Goal: Information Seeking & Learning: Learn about a topic

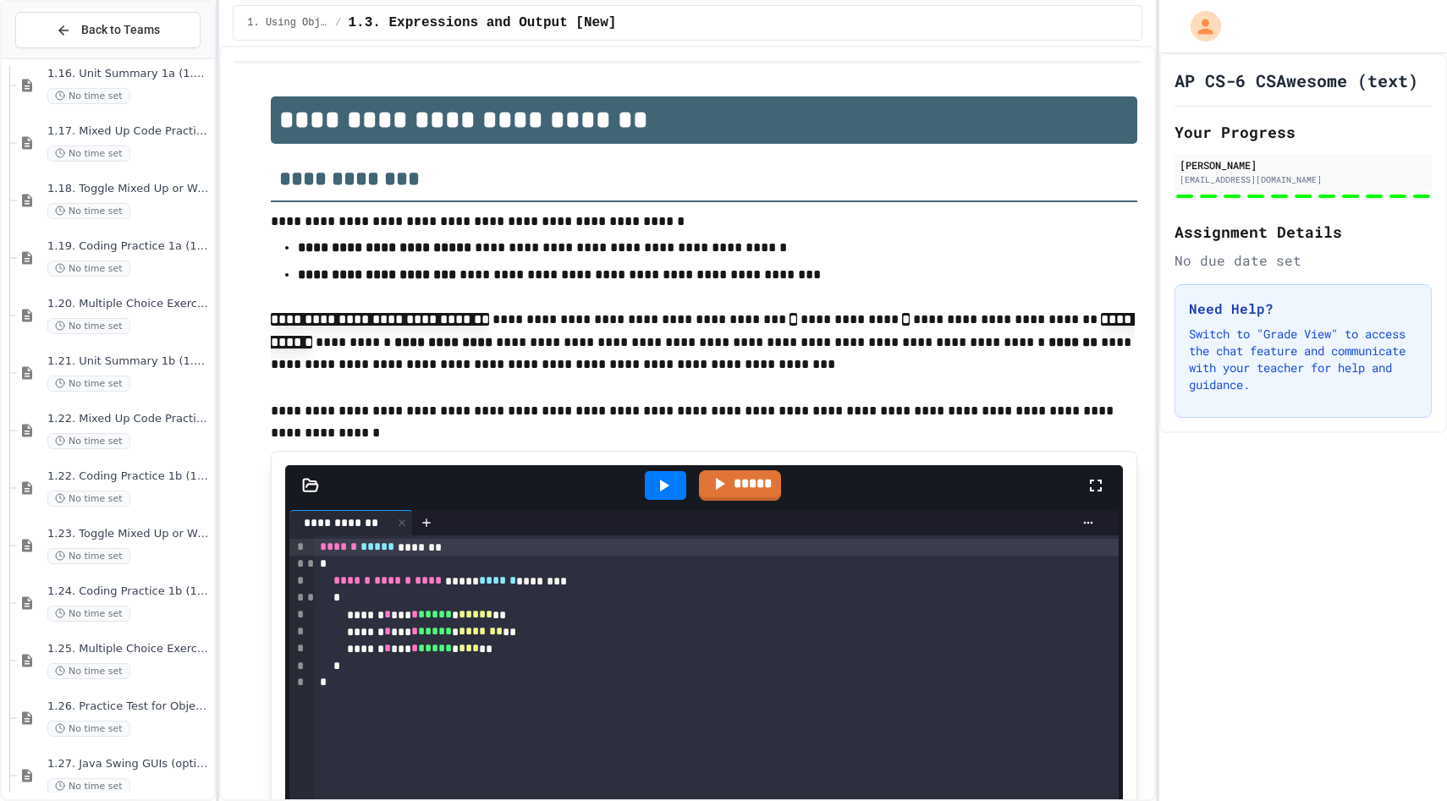
scroll to position [1998, 0]
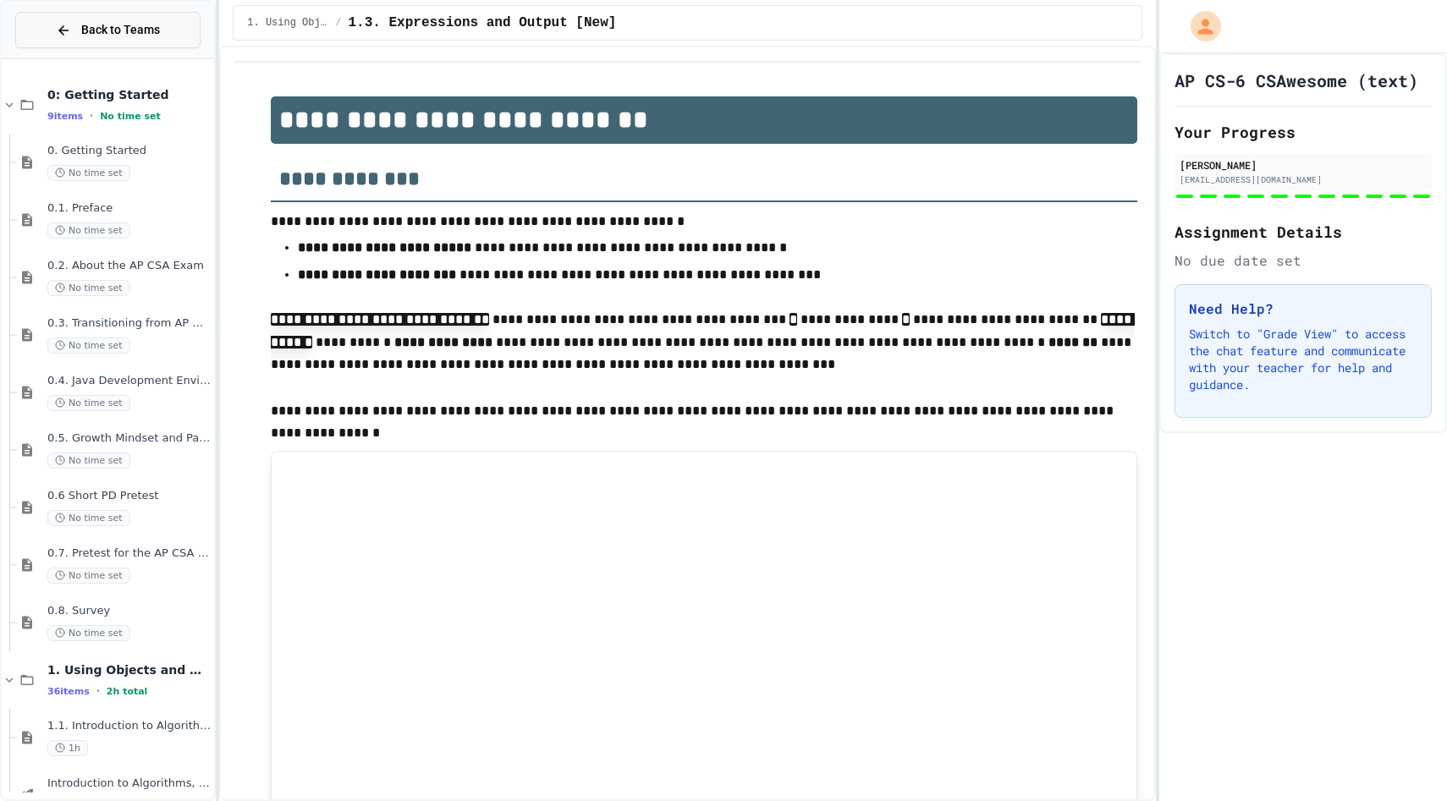
click at [71, 20] on button "Back to Teams" at bounding box center [107, 30] width 185 height 36
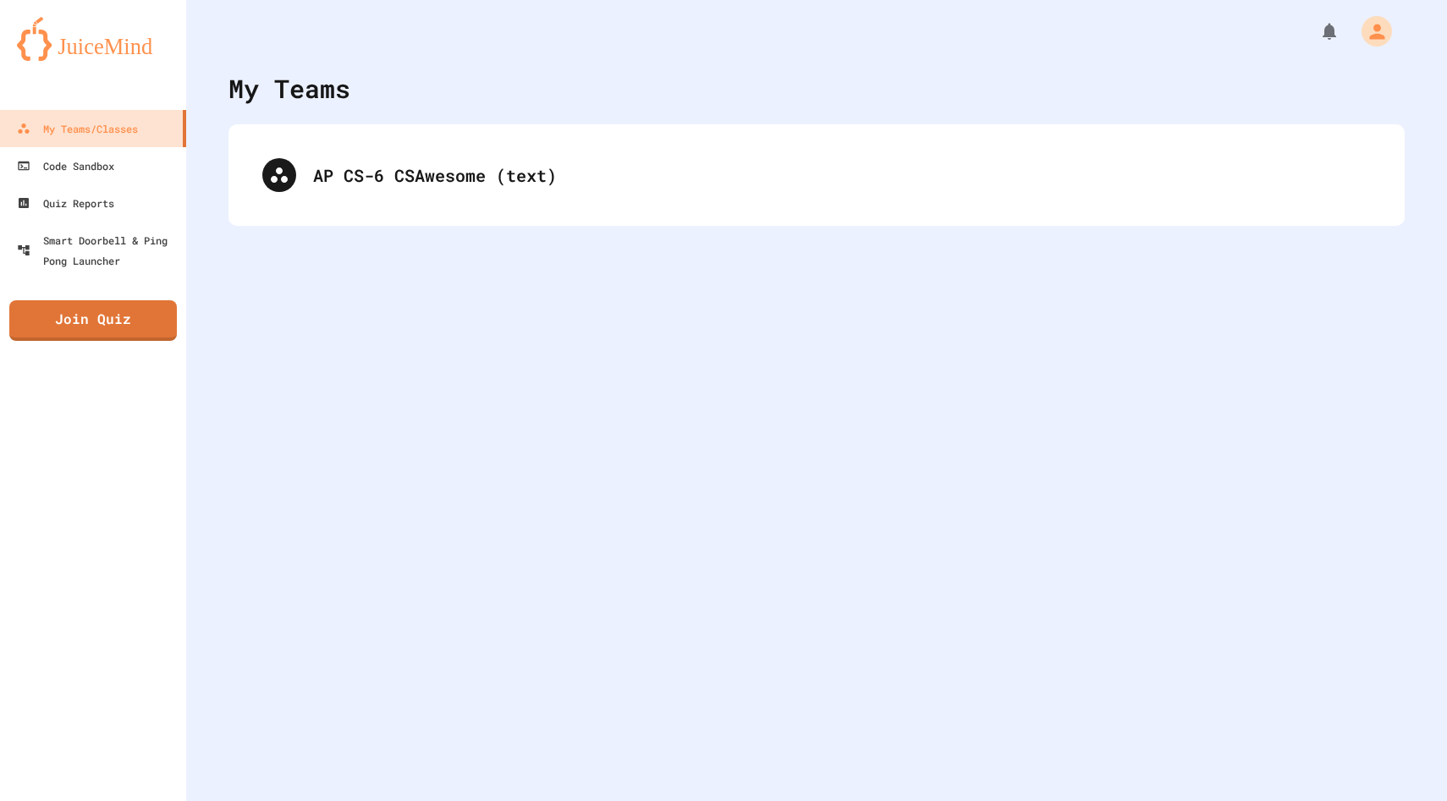
click at [444, 212] on div "AP CS-6 CSAwesome (text)" at bounding box center [816, 175] width 1176 height 102
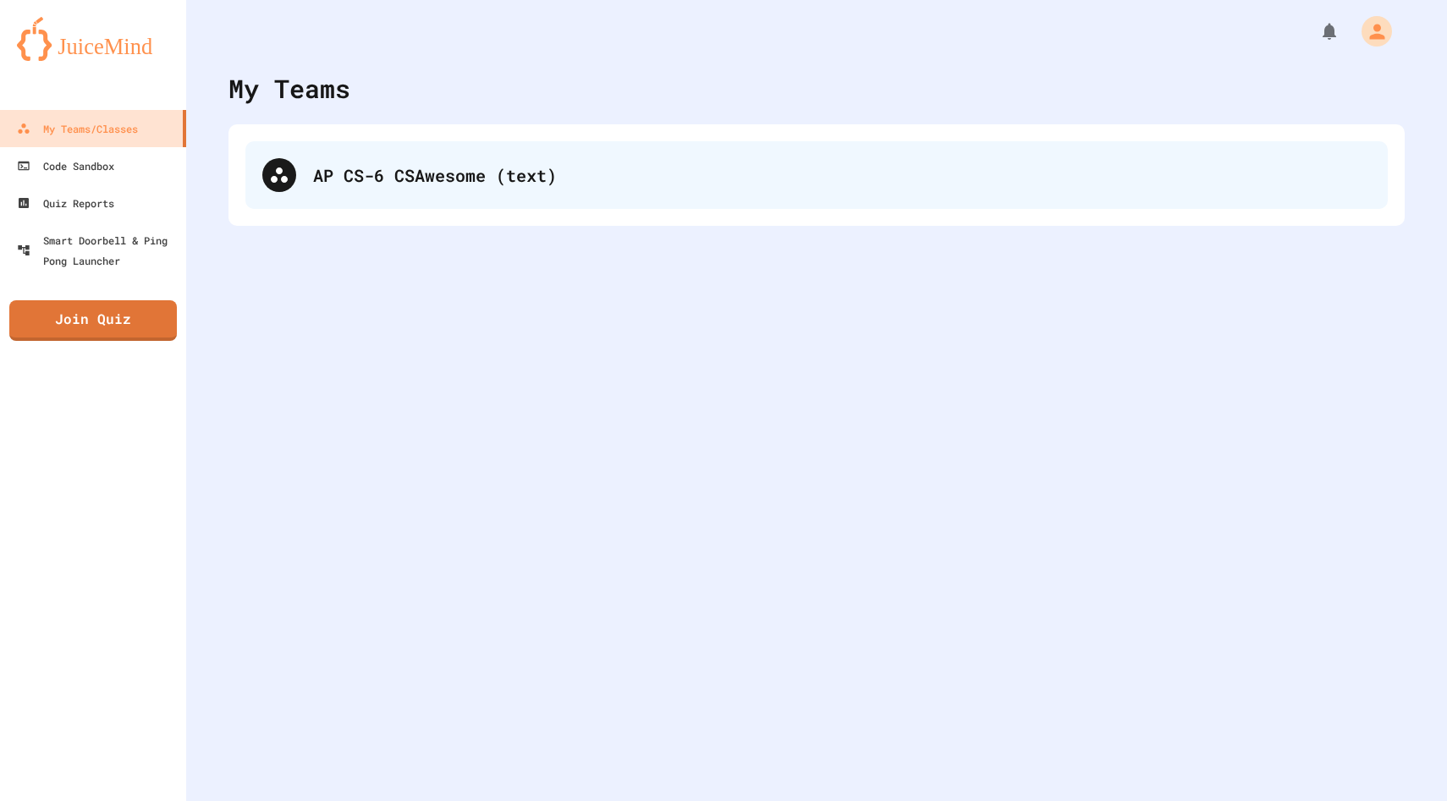
click at [439, 187] on div "AP CS-6 CSAwesome (text)" at bounding box center [842, 174] width 1058 height 25
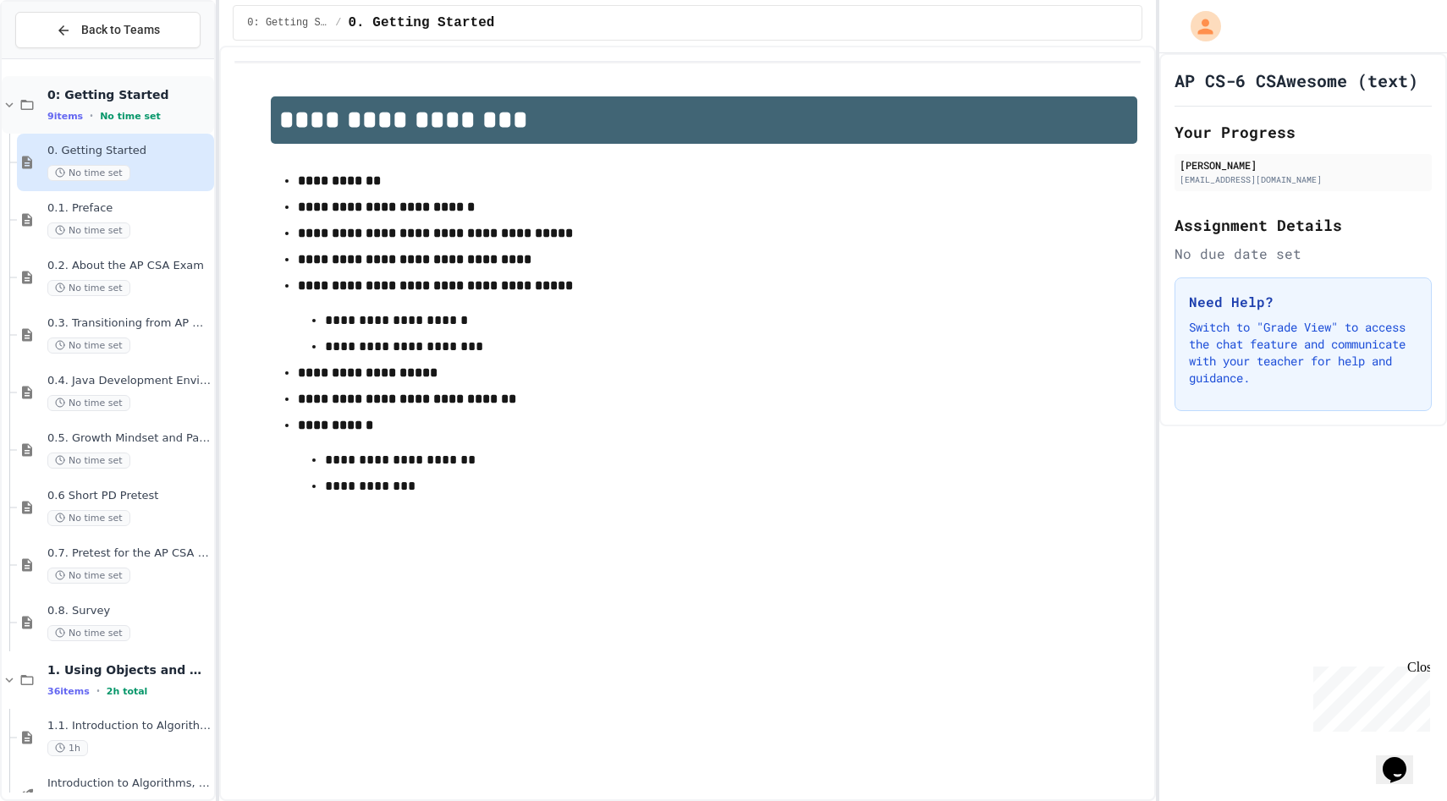
click at [115, 102] on span "0: Getting Started" at bounding box center [128, 94] width 163 height 15
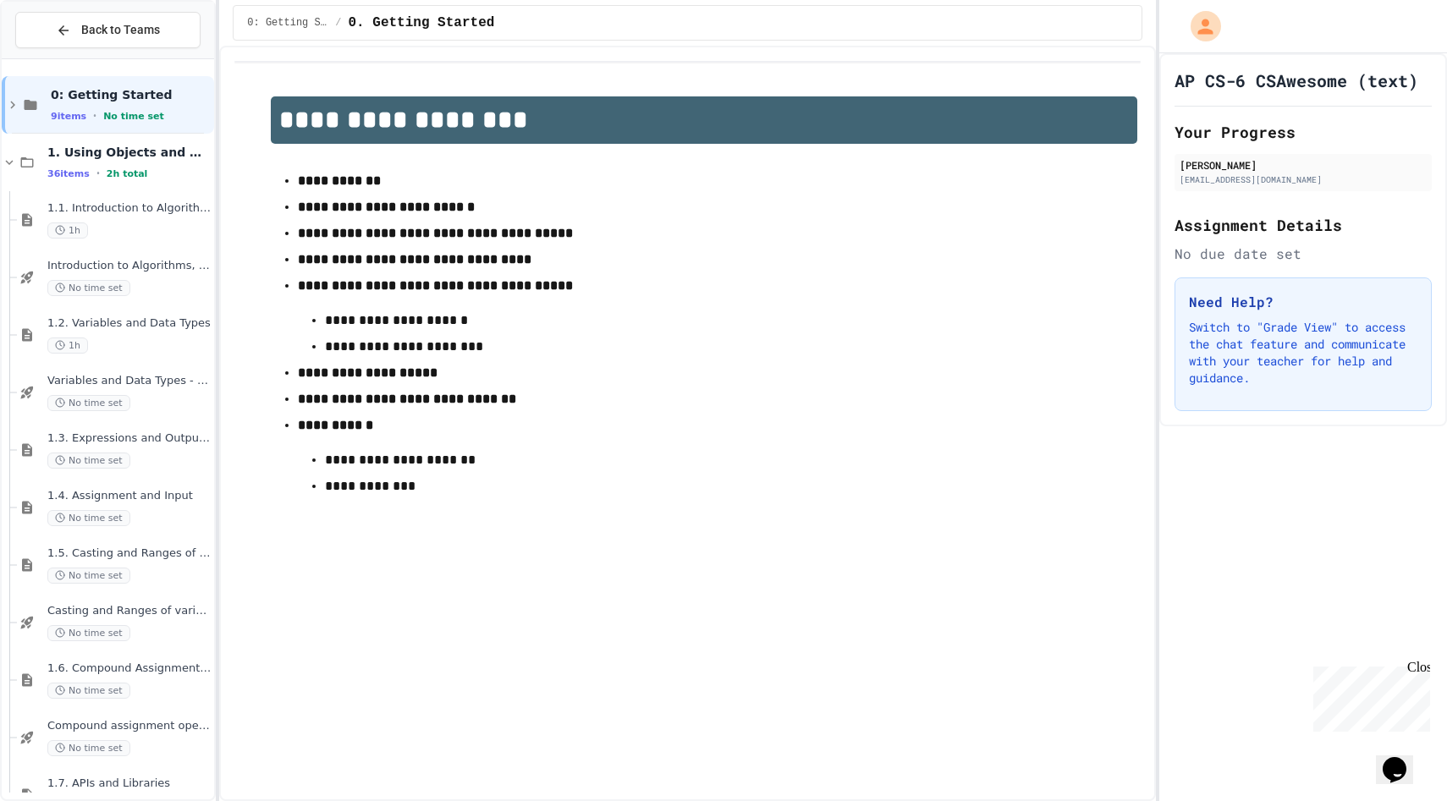
click at [115, 102] on span "0: Getting Started" at bounding box center [131, 94] width 160 height 15
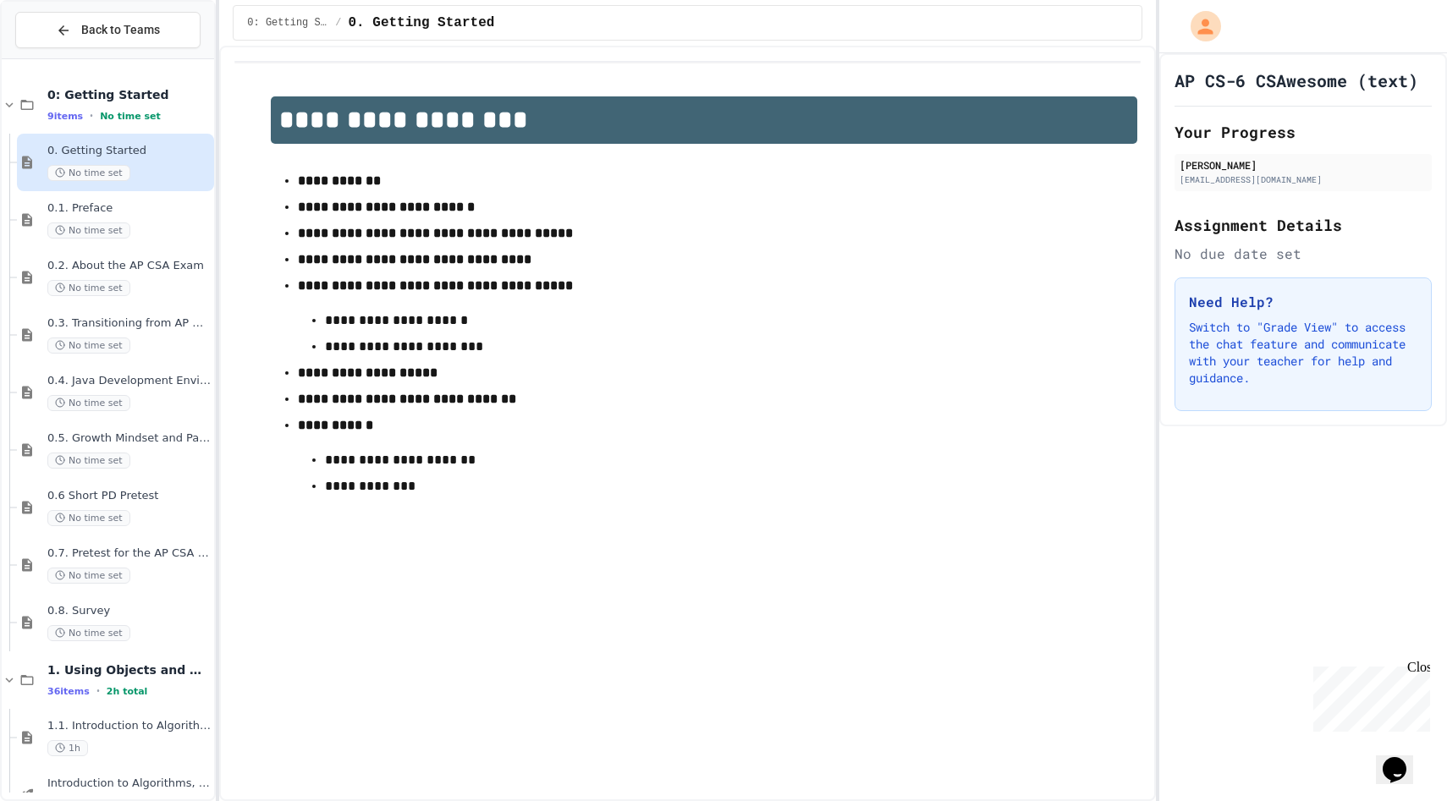
scroll to position [23, 0]
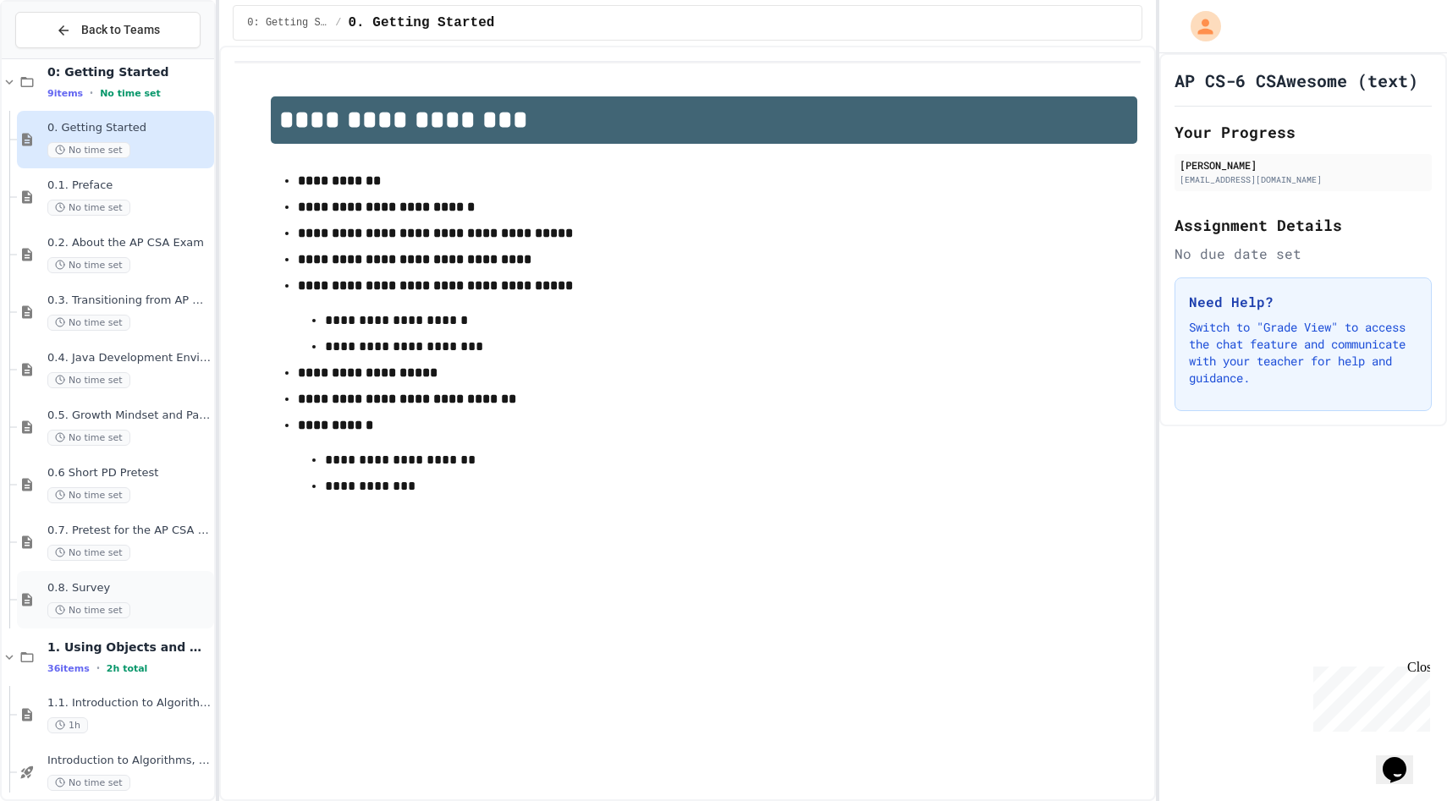
click at [125, 628] on div "0.8. Survey No time set" at bounding box center [115, 600] width 197 height 58
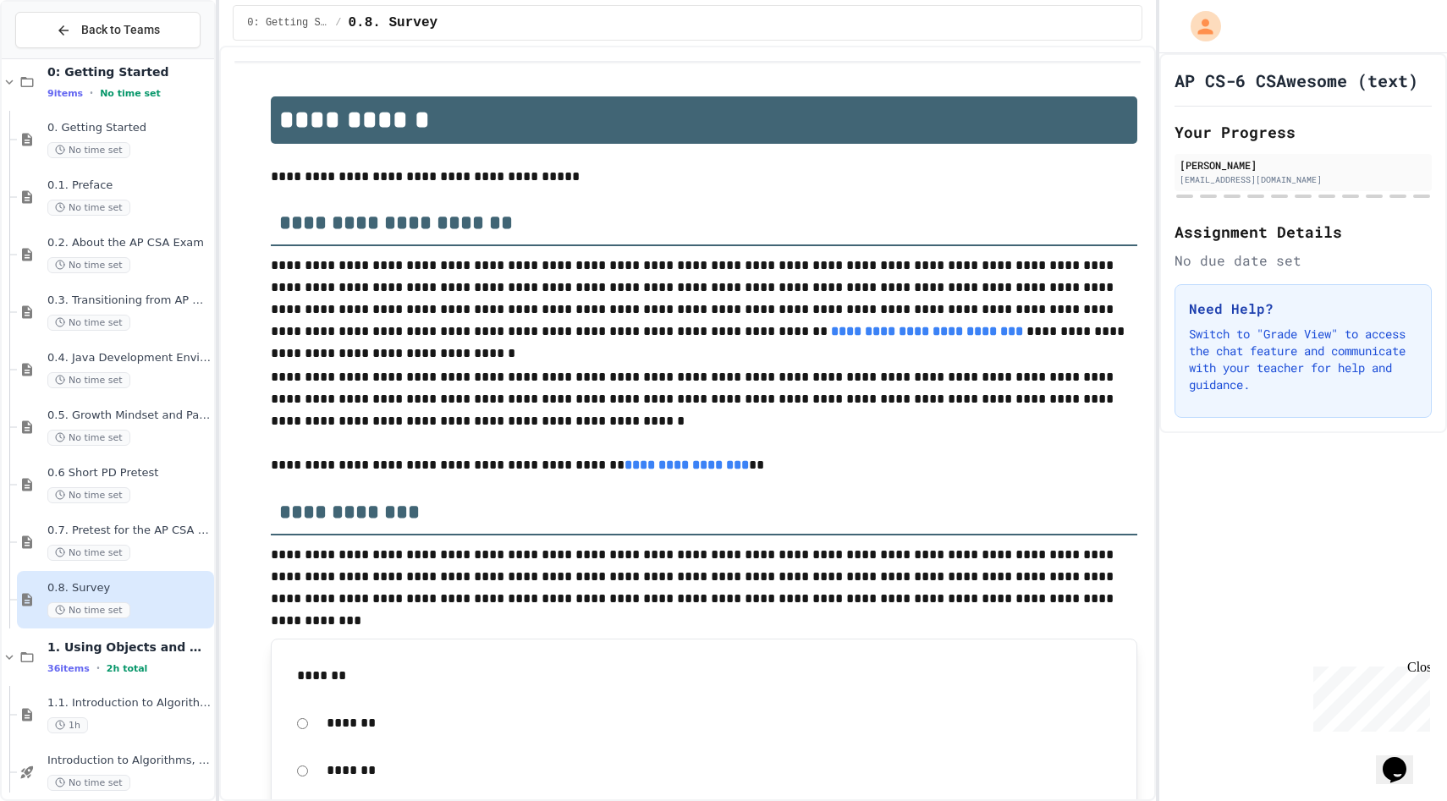
click at [61, 12] on button "Back to Teams" at bounding box center [107, 30] width 185 height 36
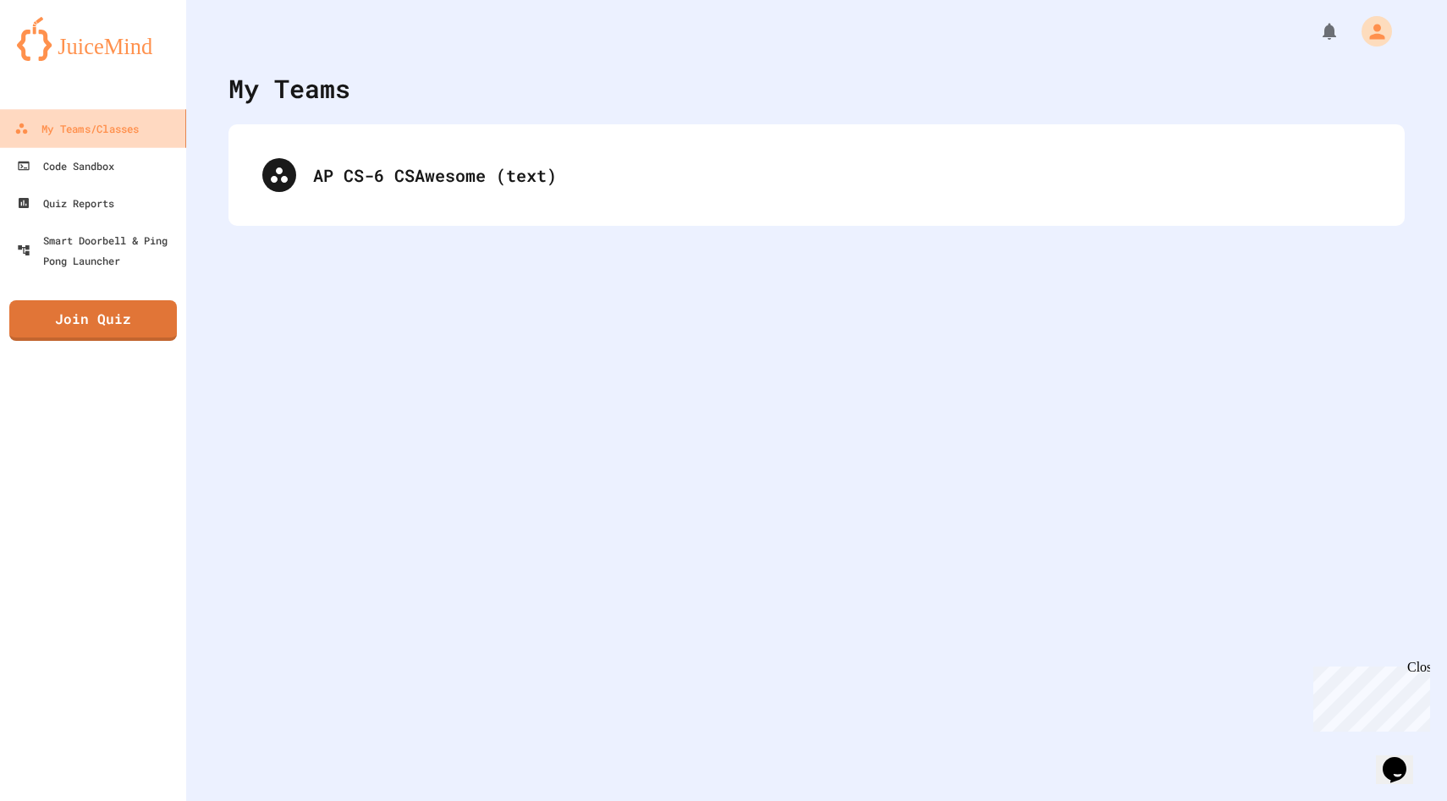
click at [80, 121] on div "My Teams/Classes" at bounding box center [76, 128] width 124 height 21
click at [85, 166] on div "Code Sandbox" at bounding box center [64, 166] width 100 height 21
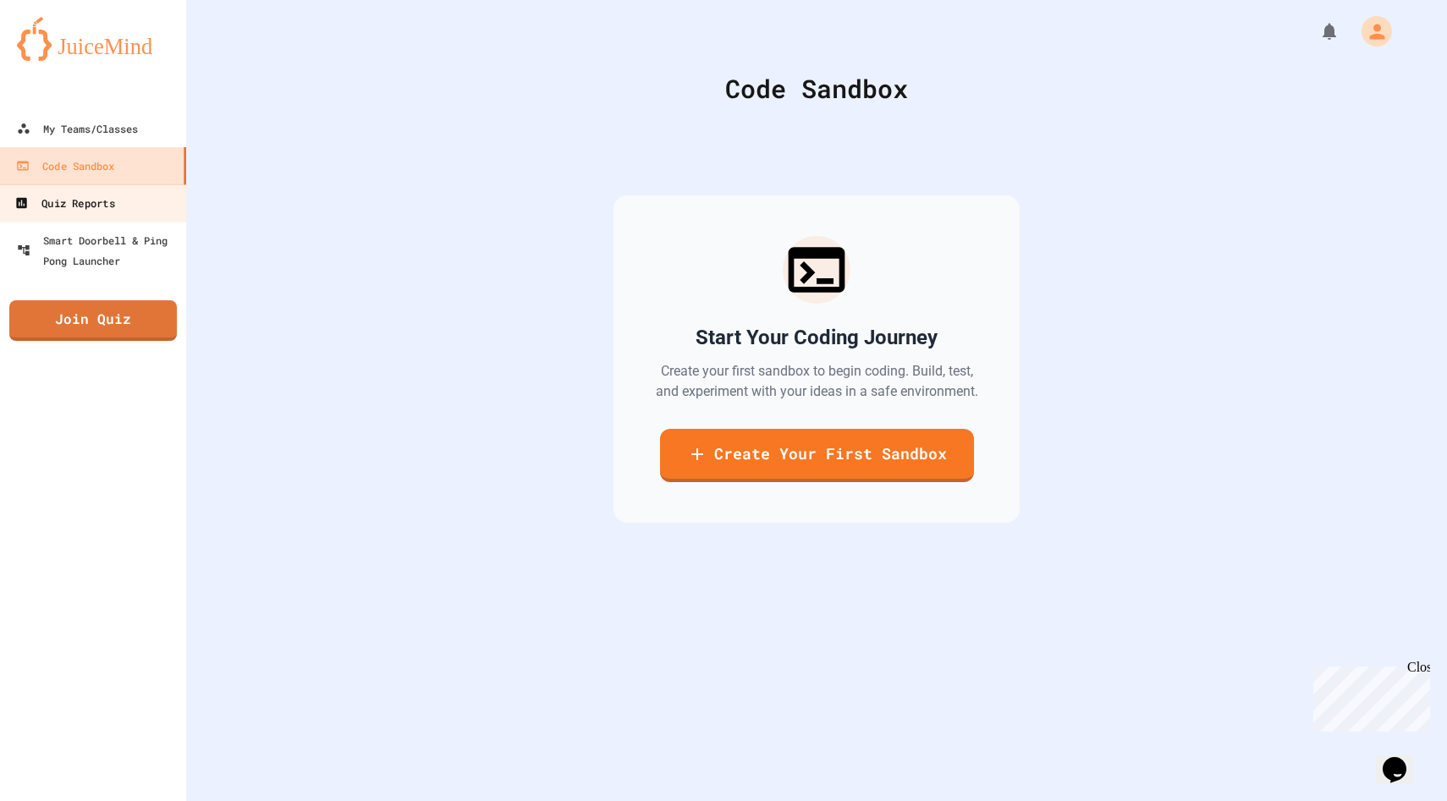
click at [92, 205] on div "Quiz Reports" at bounding box center [64, 203] width 100 height 21
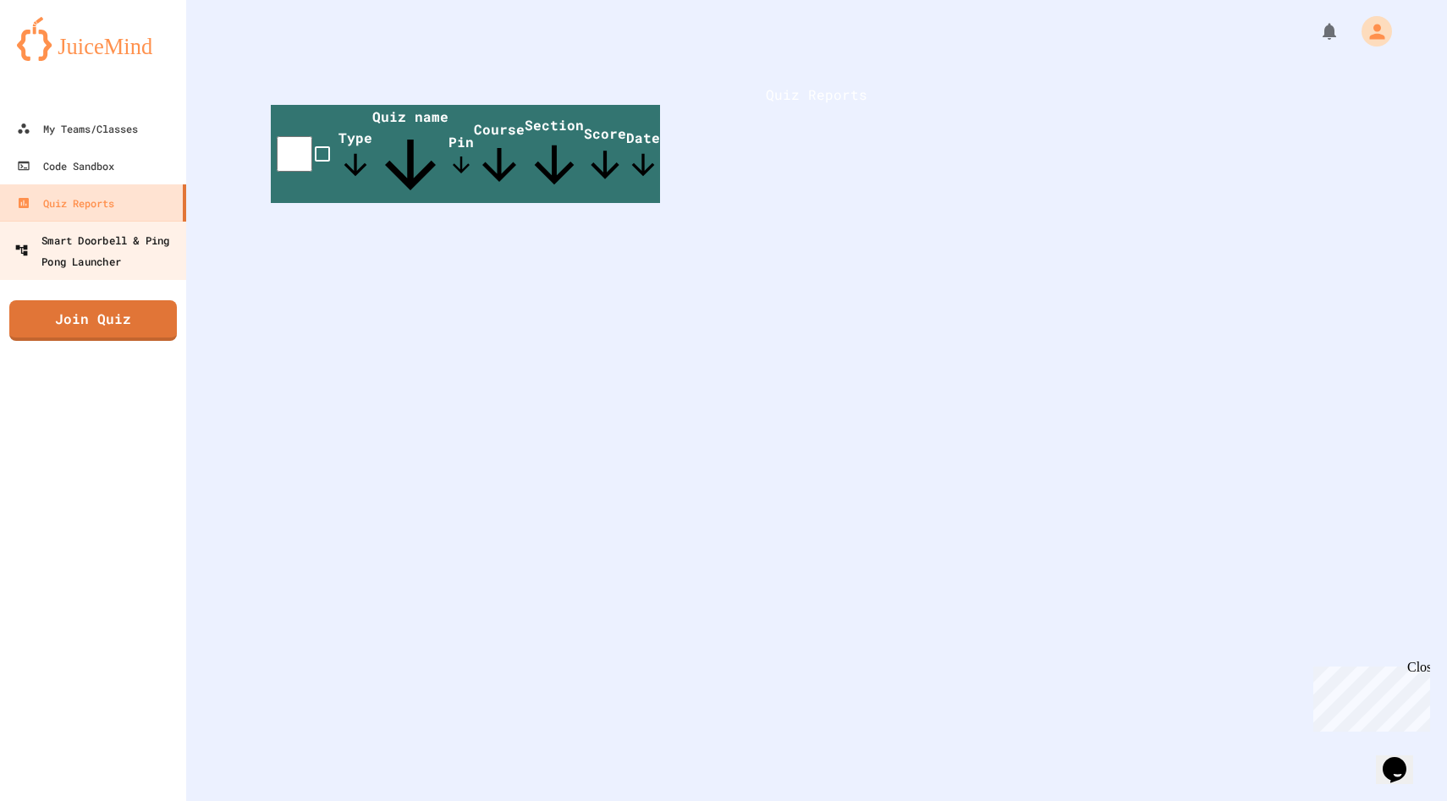
click at [105, 227] on link "Smart Doorbell & Ping Pong Launcher" at bounding box center [93, 250] width 192 height 59
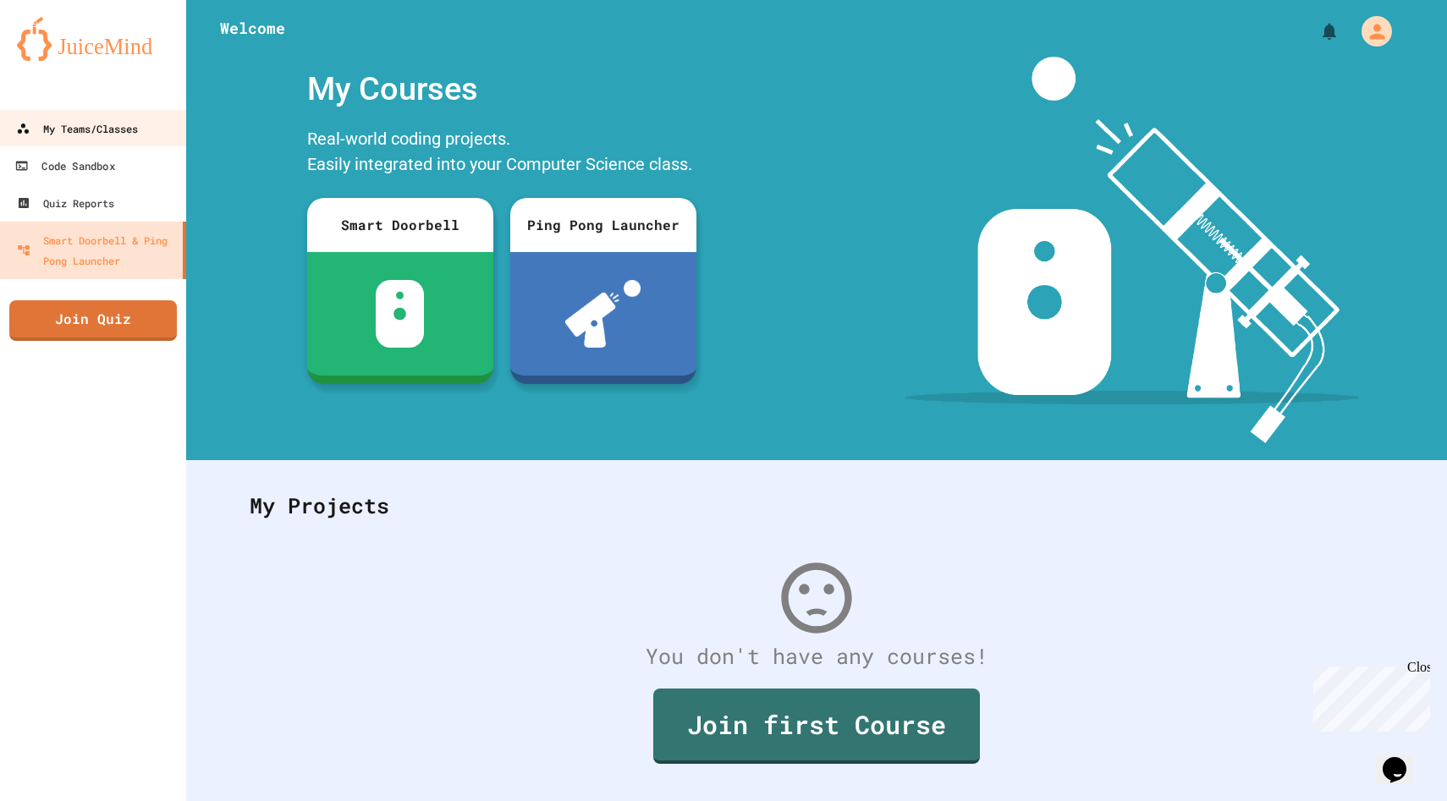
click at [90, 139] on link "My Teams/Classes" at bounding box center [92, 128] width 187 height 37
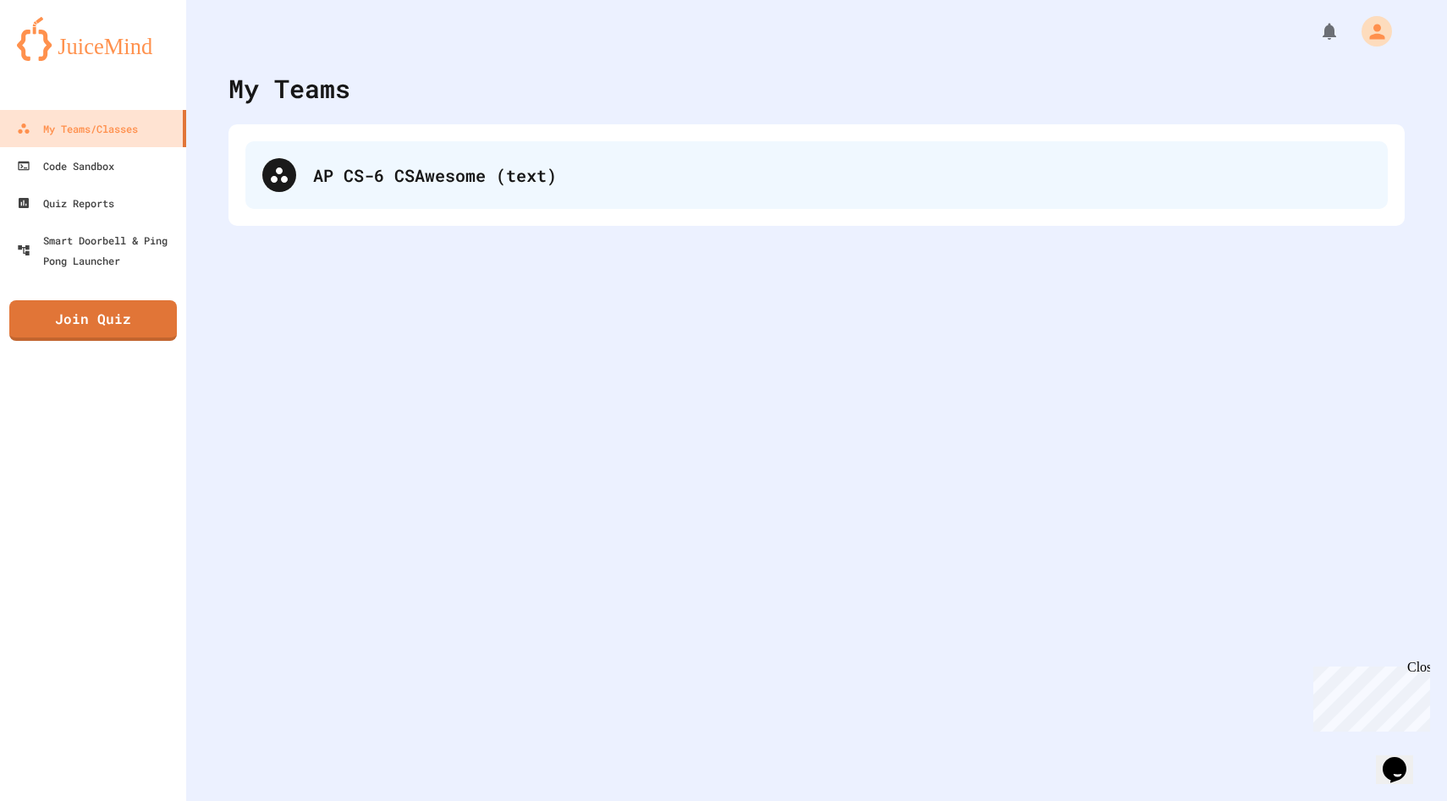
click at [377, 193] on div "AP CS-6 CSAwesome (text)" at bounding box center [816, 175] width 1142 height 68
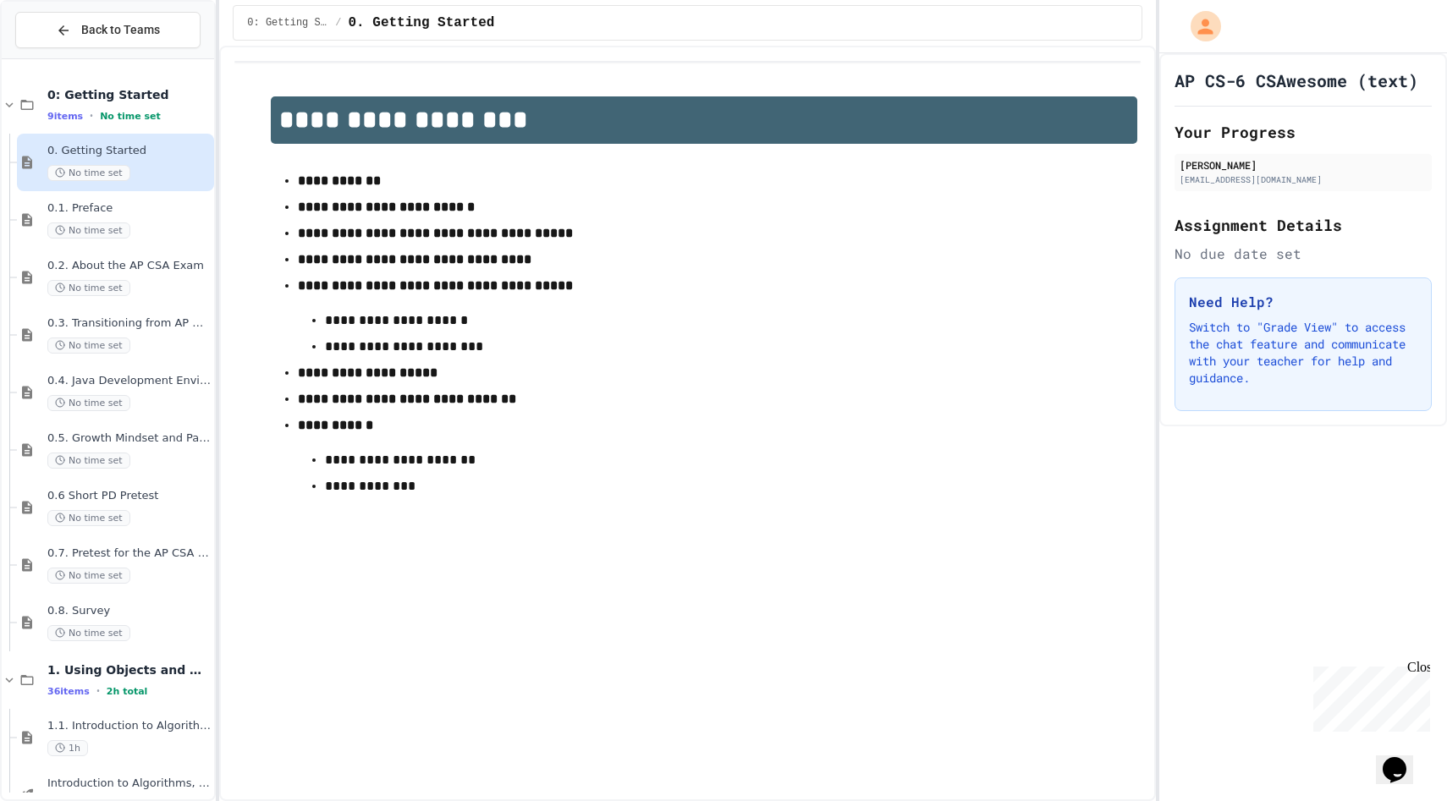
click at [440, 123] on h1 "**********" at bounding box center [704, 119] width 867 height 47
click at [295, 25] on span "0: Getting Started" at bounding box center [287, 23] width 81 height 14
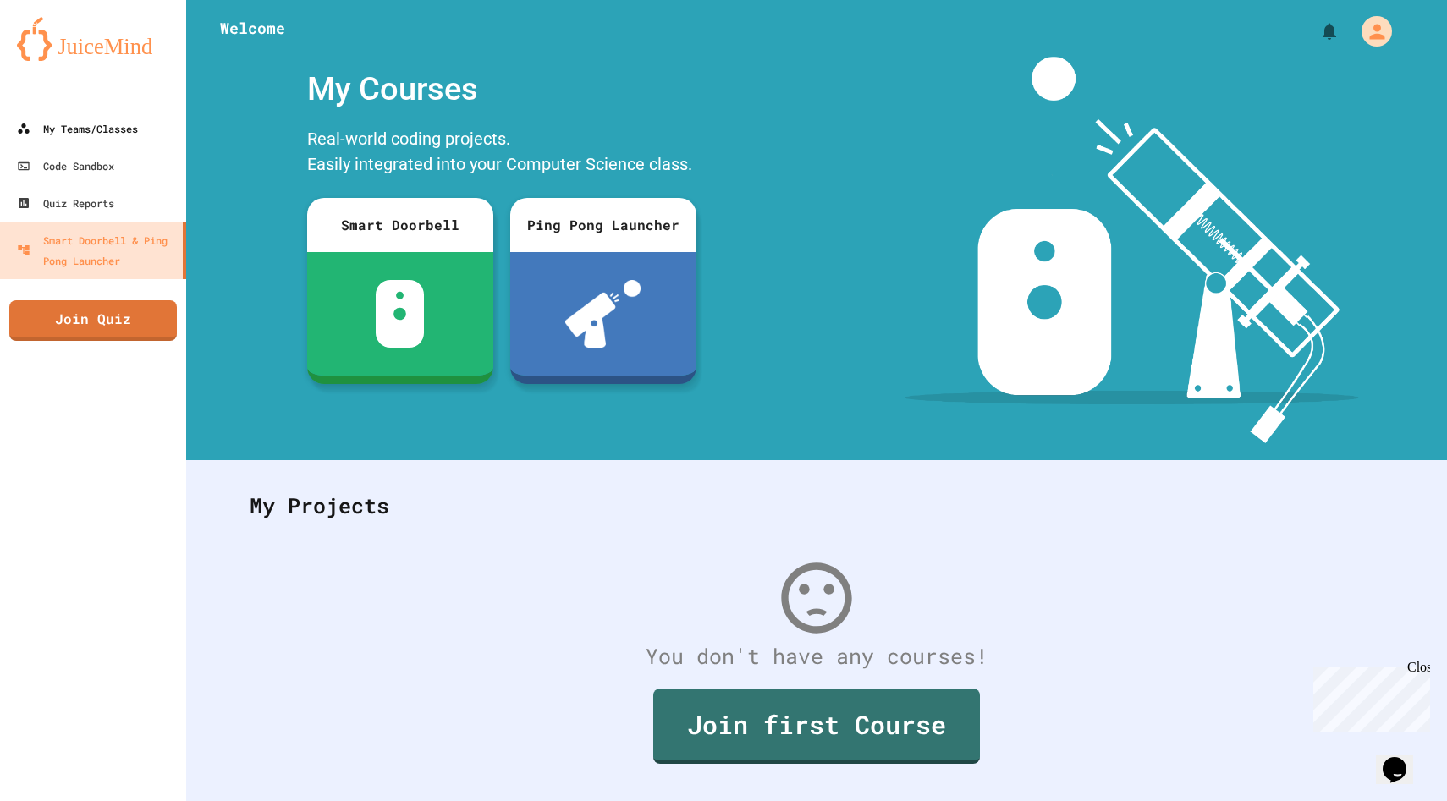
click at [67, 133] on div "My Teams/Classes" at bounding box center [77, 128] width 121 height 20
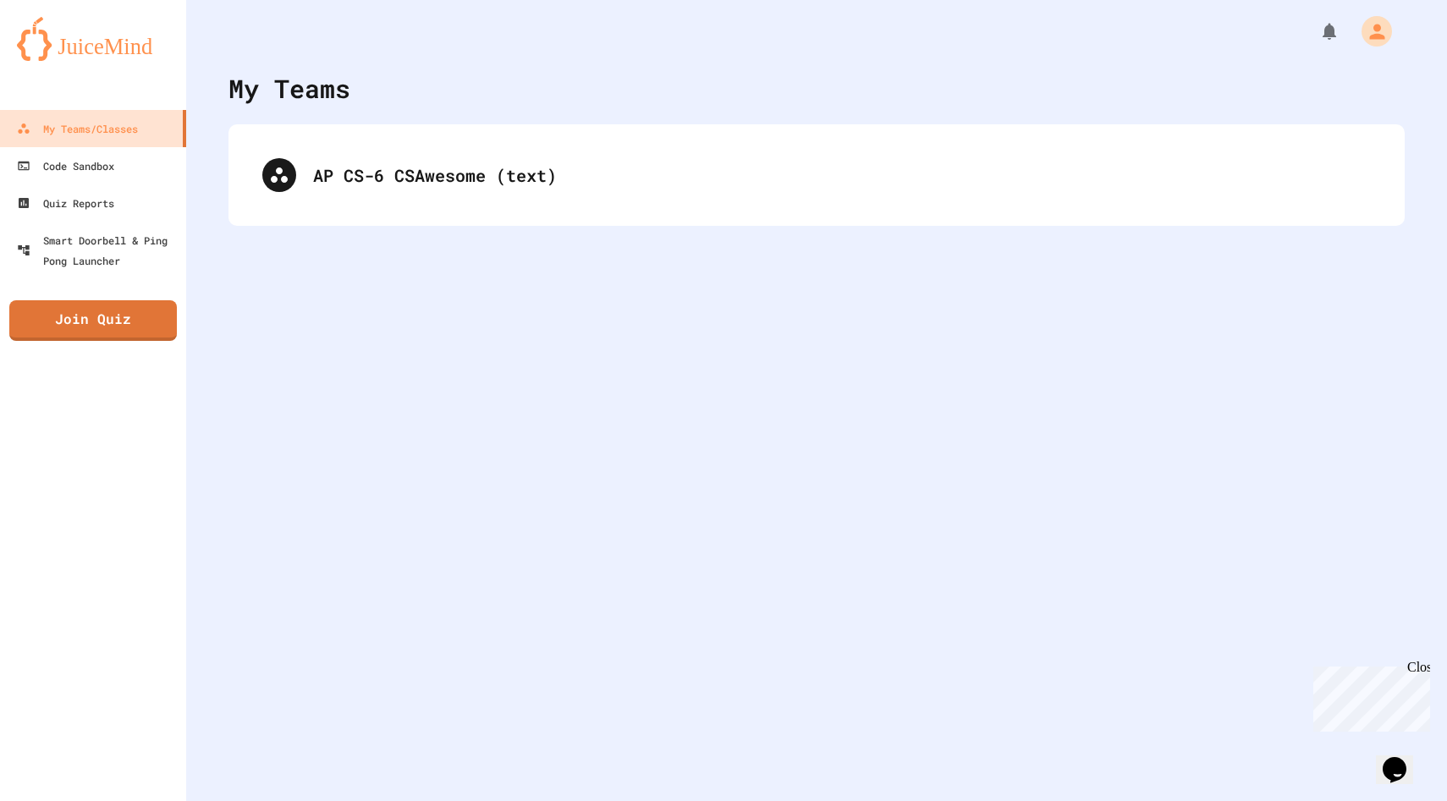
click at [378, 210] on div "AP CS-6 CSAwesome (text)" at bounding box center [816, 175] width 1176 height 102
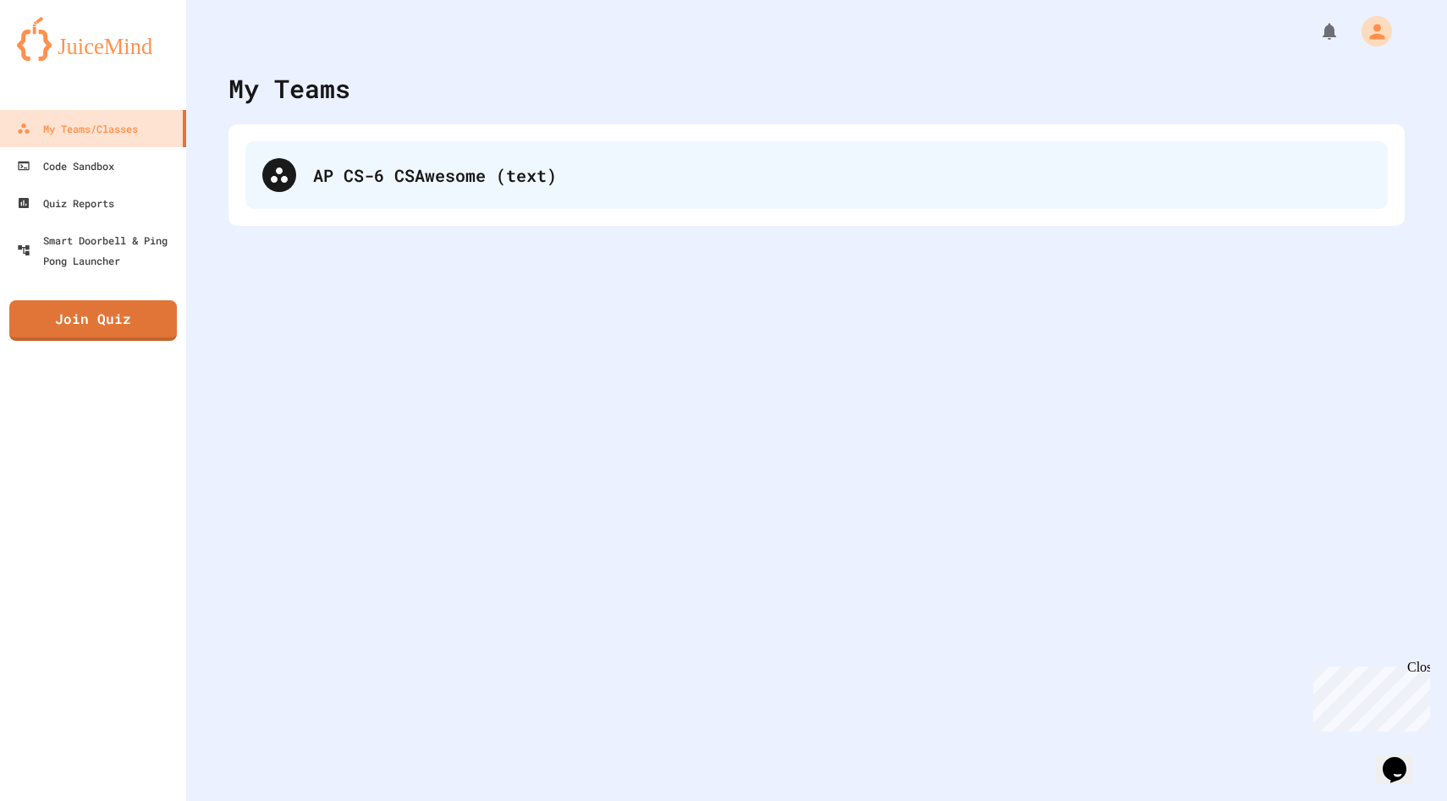
click at [394, 153] on div "AP CS-6 CSAwesome (text)" at bounding box center [816, 175] width 1142 height 68
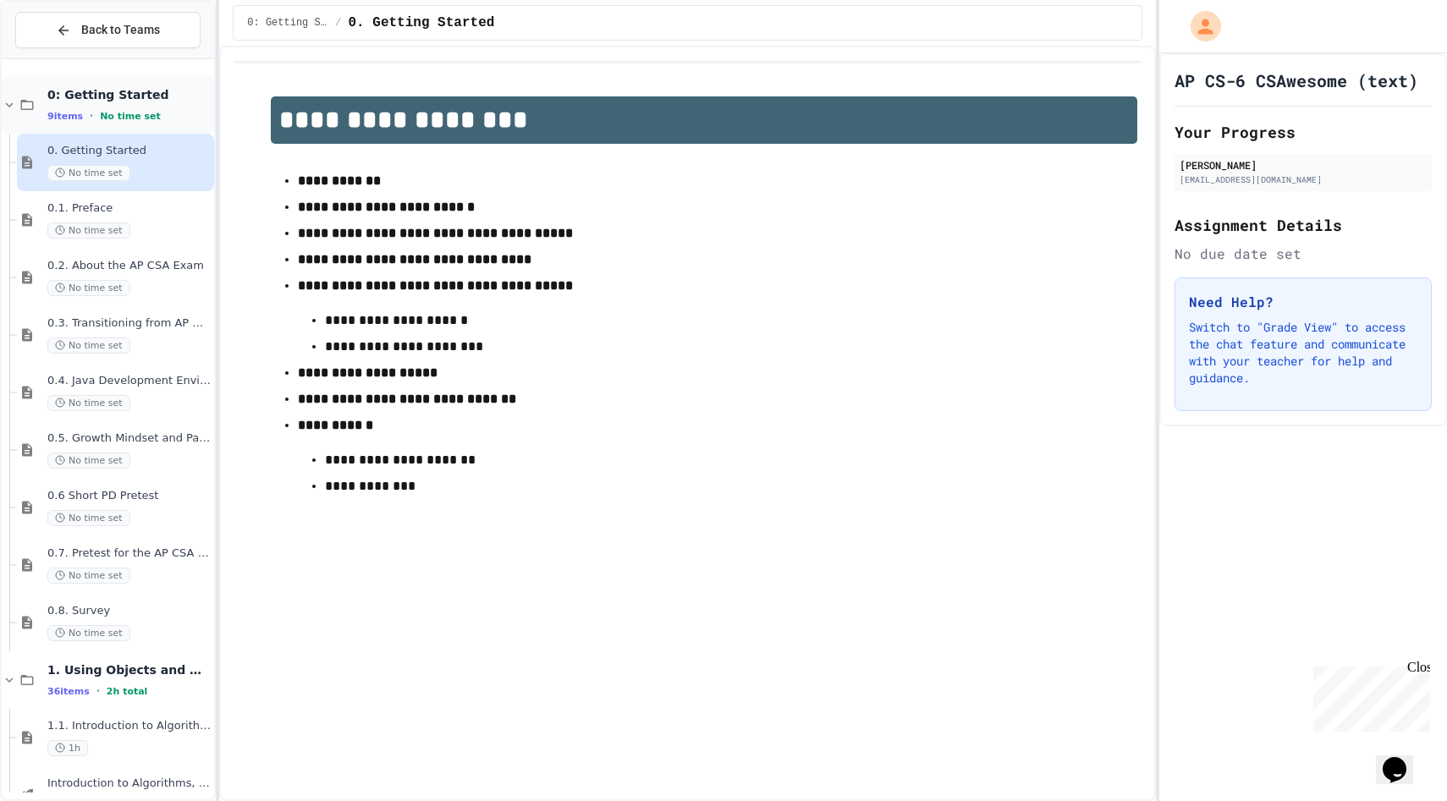
click at [135, 93] on span "0: Getting Started" at bounding box center [128, 94] width 163 height 15
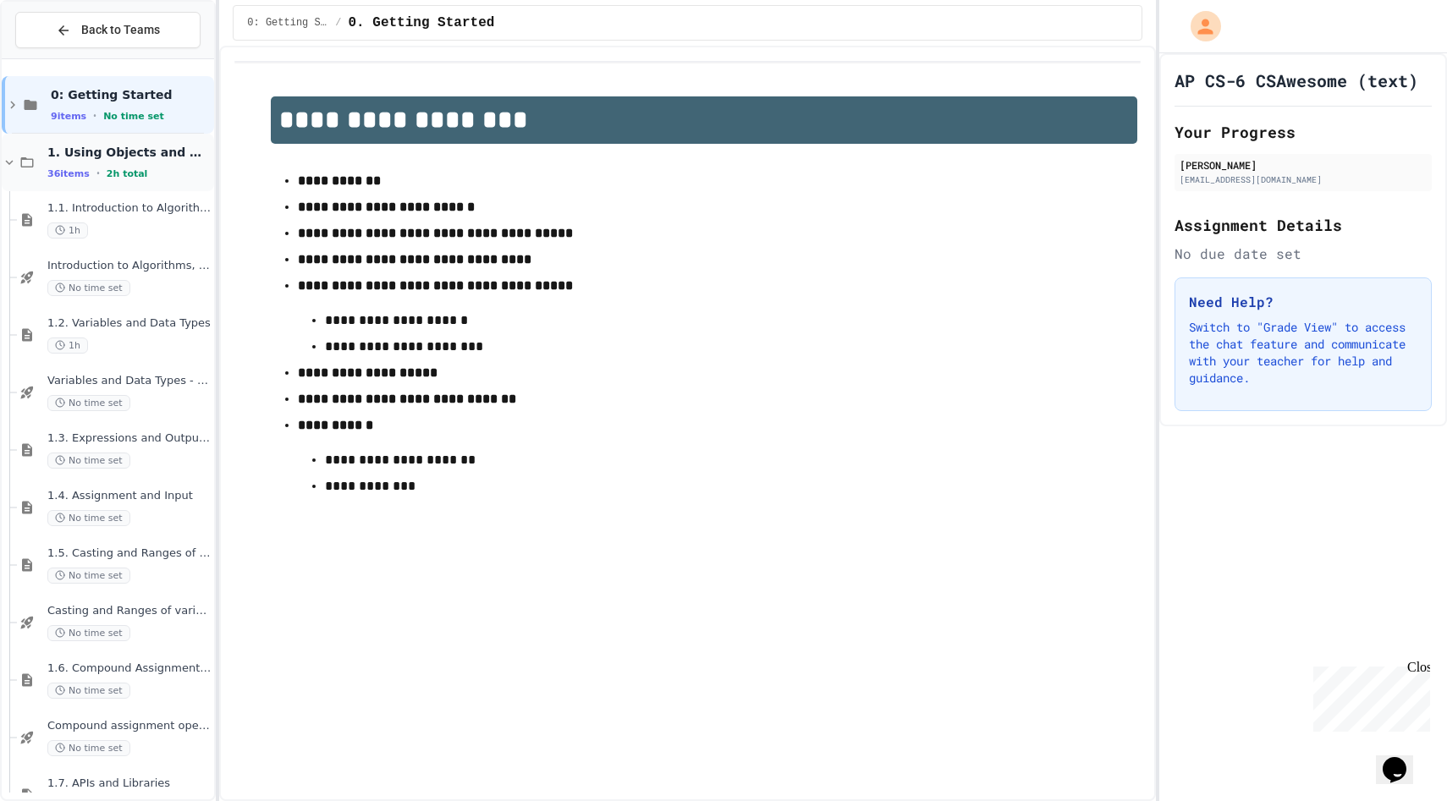
click at [132, 157] on span "1. Using Objects and Methods" at bounding box center [128, 152] width 163 height 15
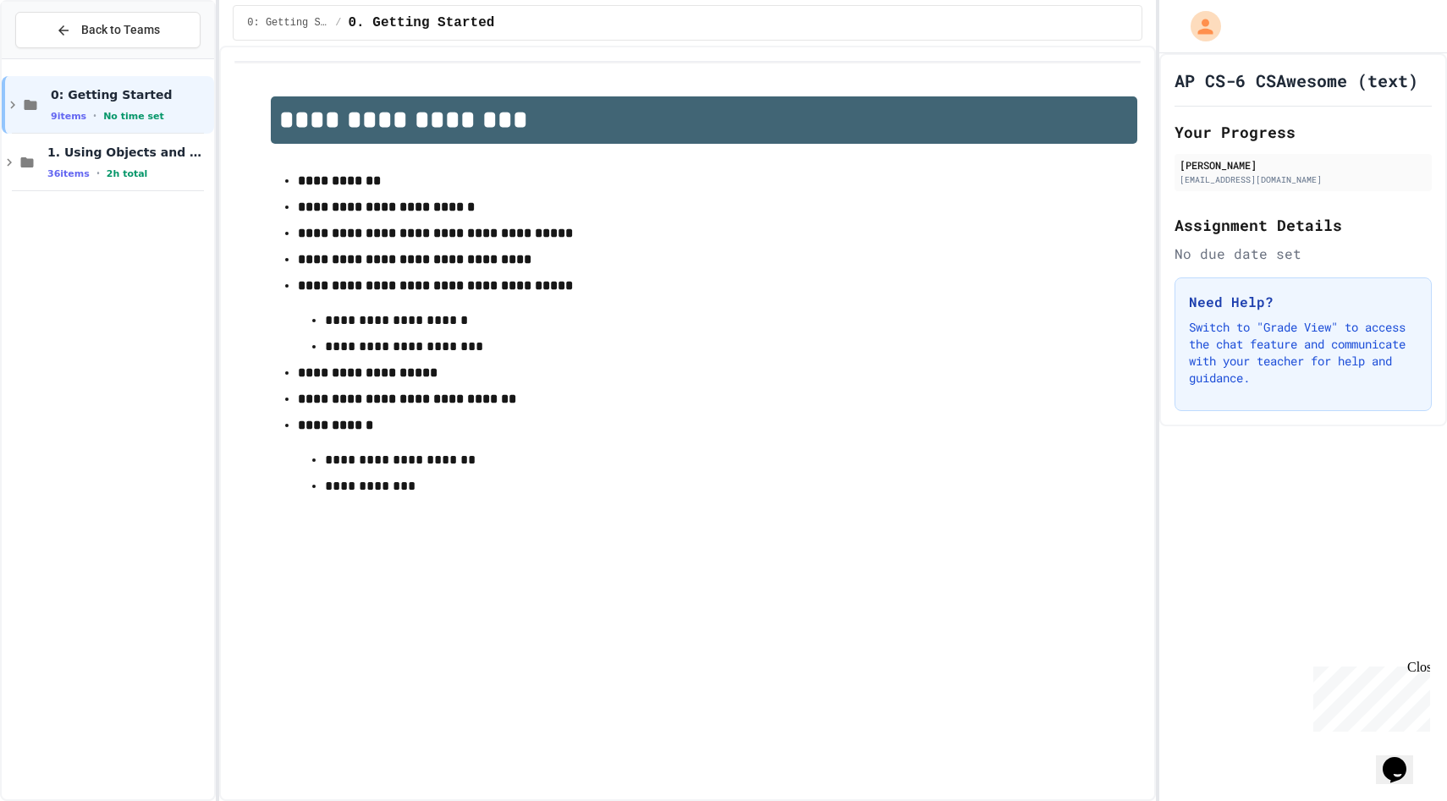
click at [132, 157] on span "1. Using Objects and Methods" at bounding box center [128, 152] width 163 height 15
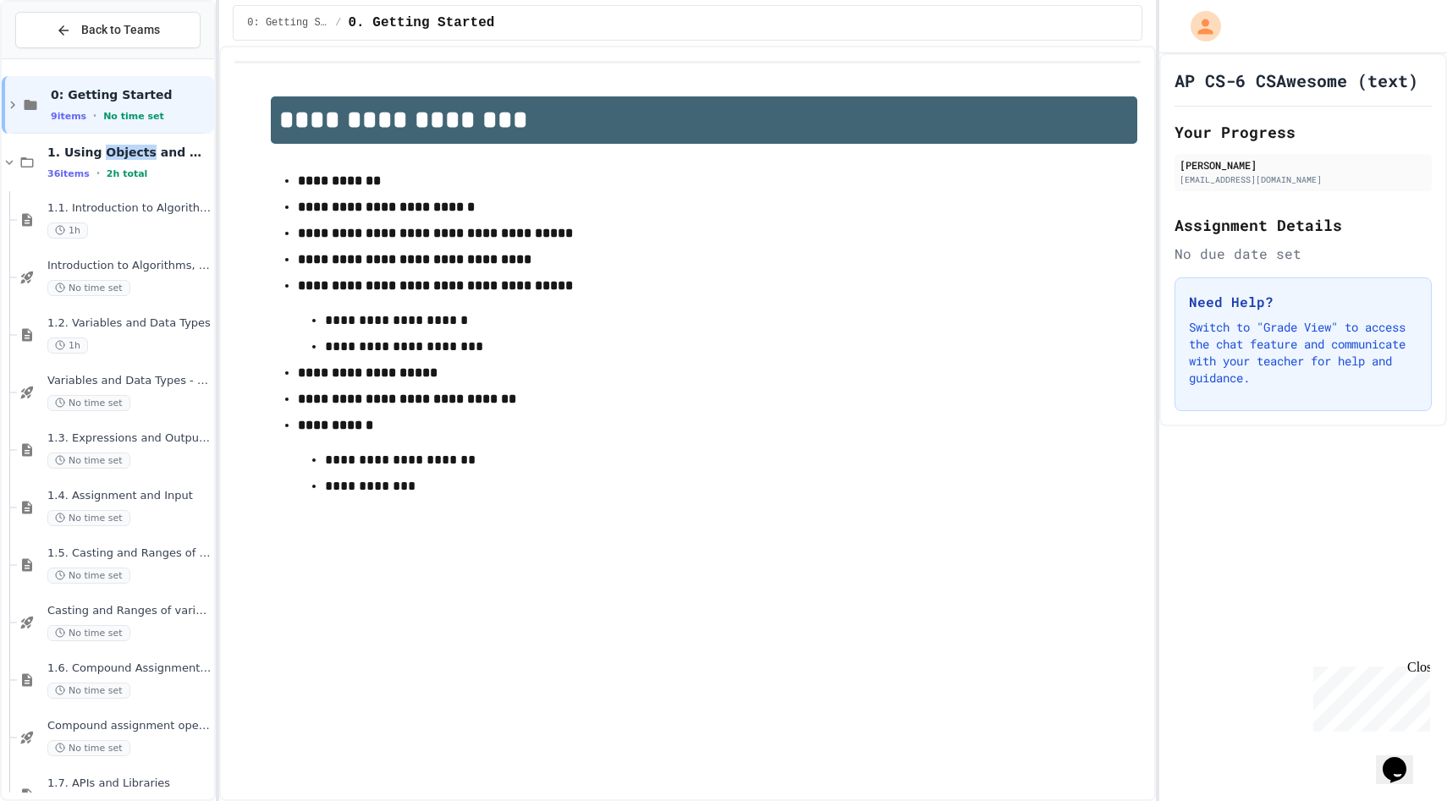
click at [132, 157] on span "1. Using Objects and Methods" at bounding box center [128, 152] width 163 height 15
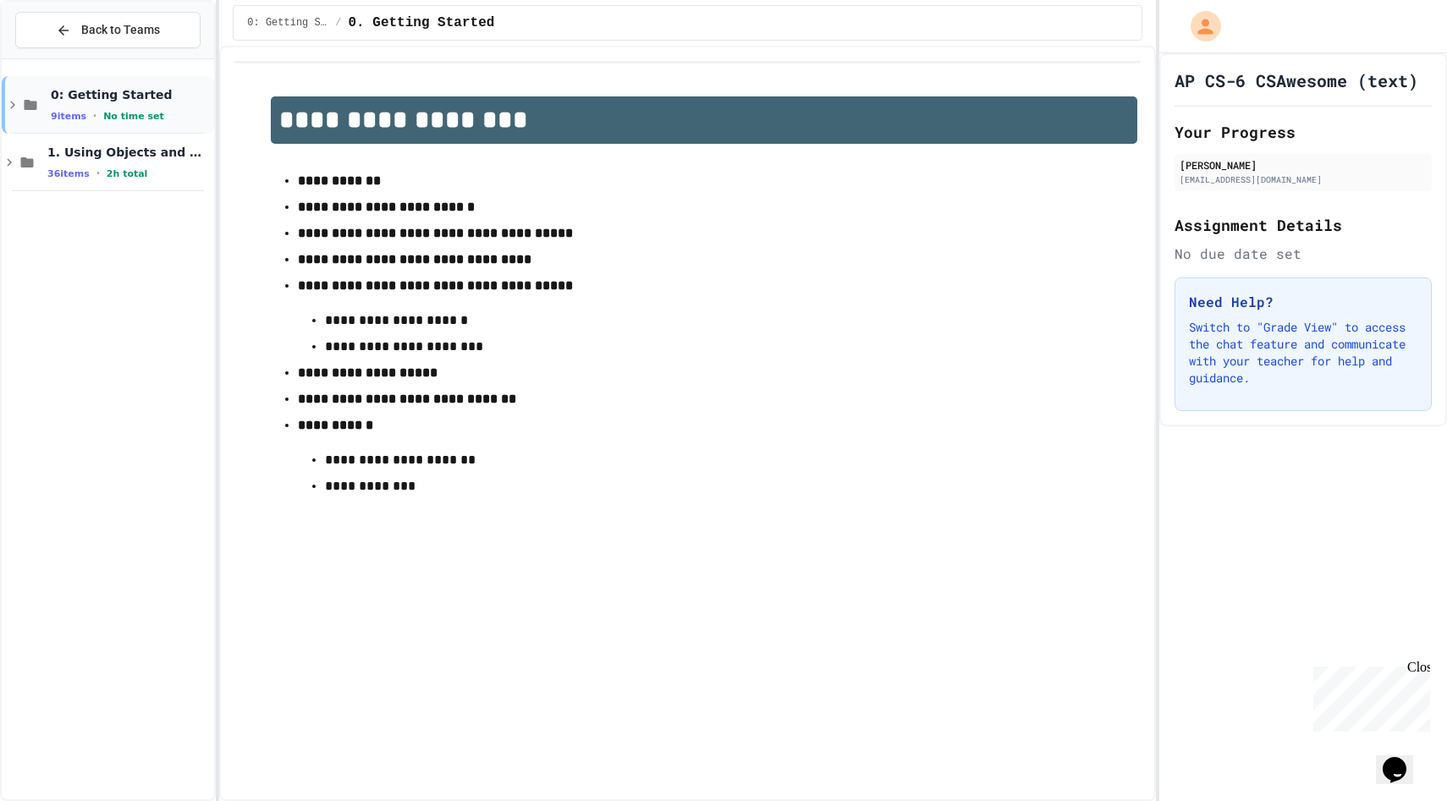
click at [132, 94] on span "0: Getting Started" at bounding box center [131, 94] width 160 height 15
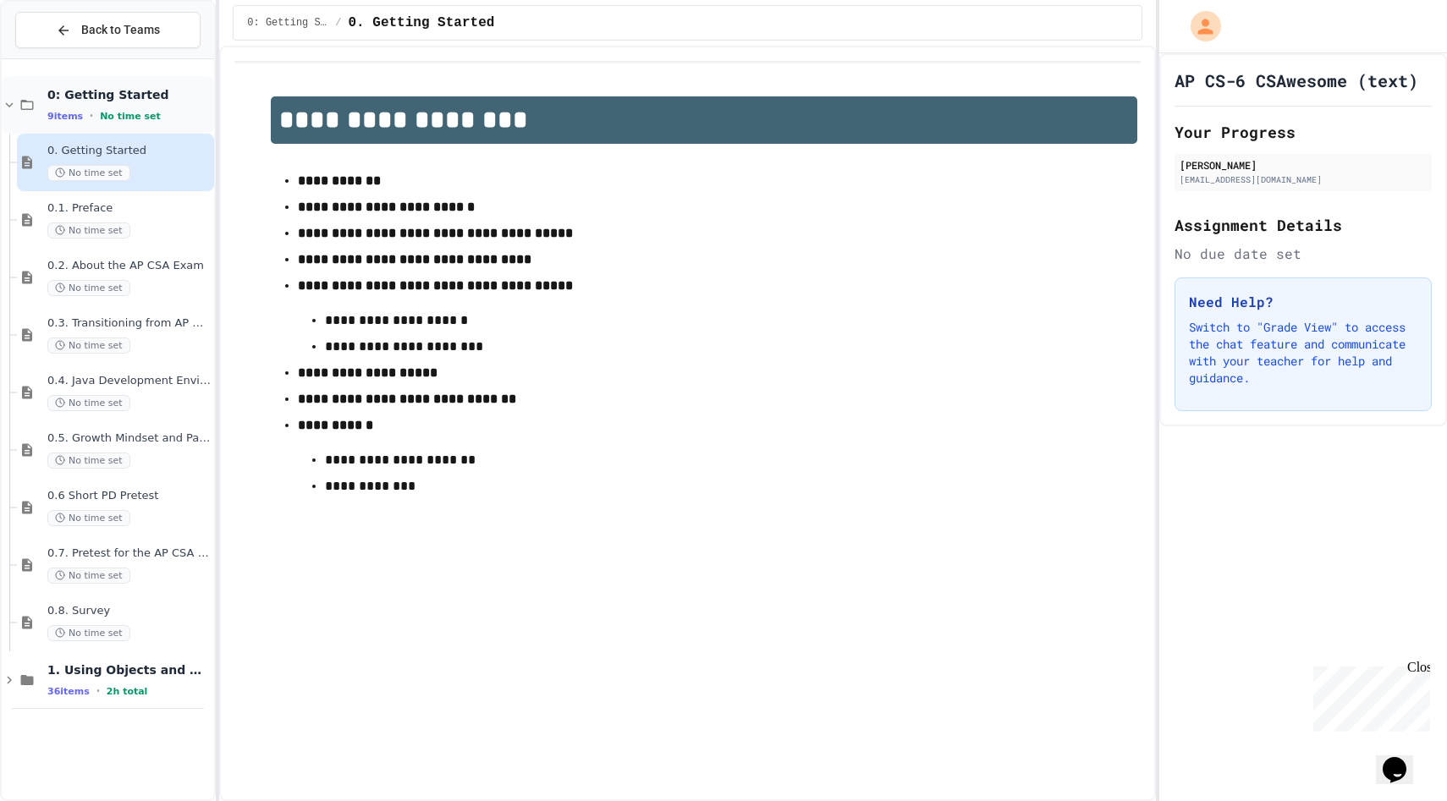
click at [134, 80] on div "0: Getting Started 9 items • No time set" at bounding box center [108, 105] width 212 height 58
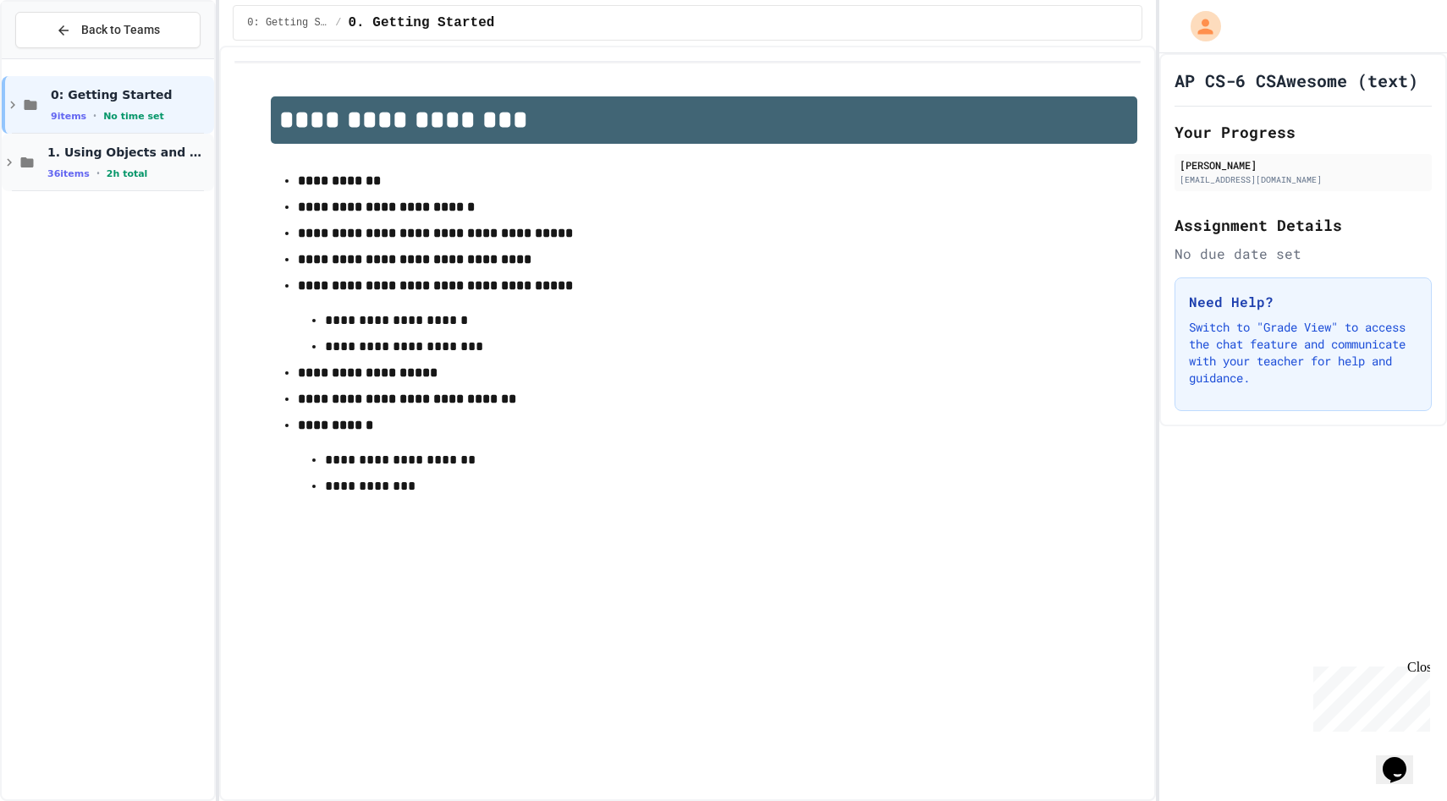
click at [145, 184] on div "1. Using Objects and Methods 36 items • 2h total" at bounding box center [108, 163] width 212 height 58
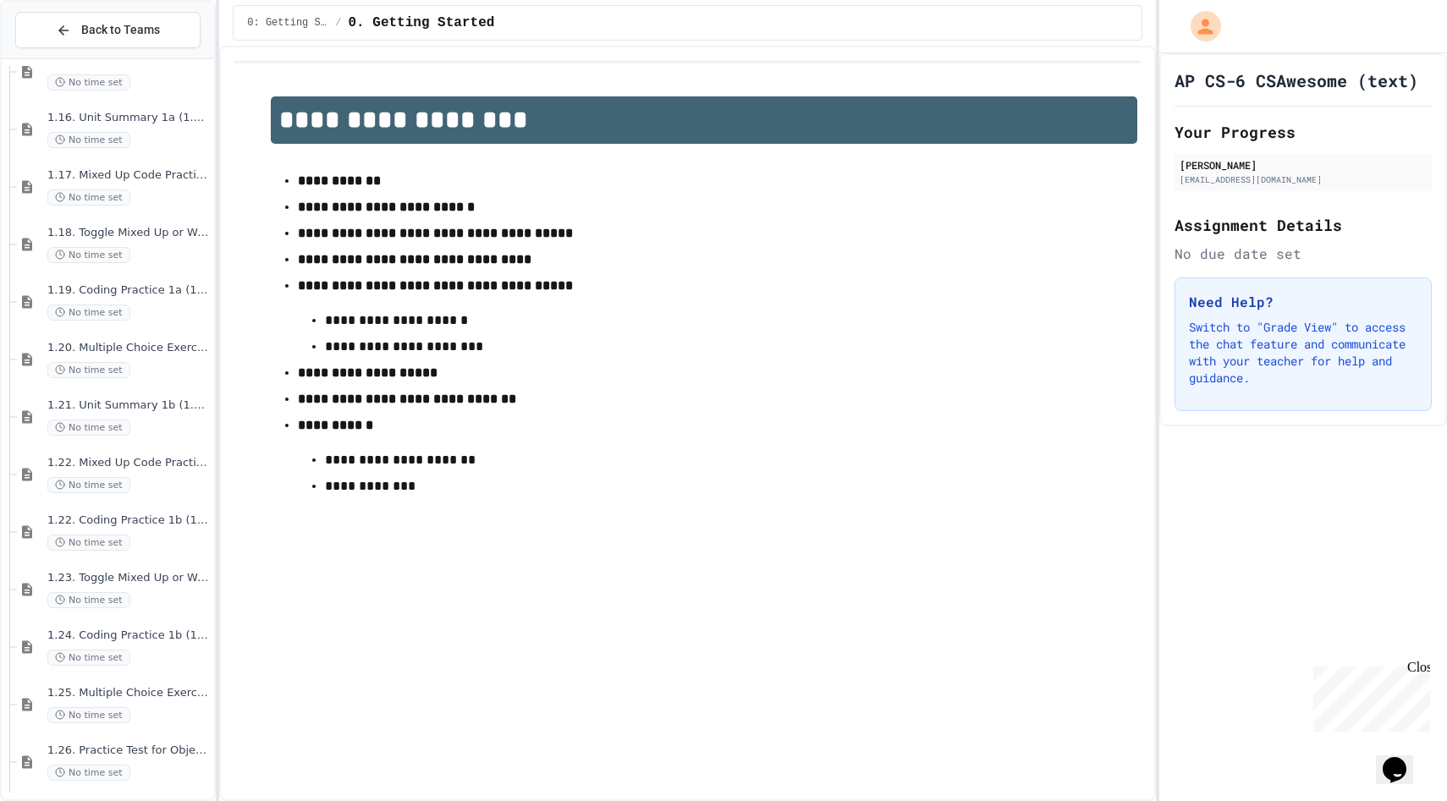
scroll to position [1384, 0]
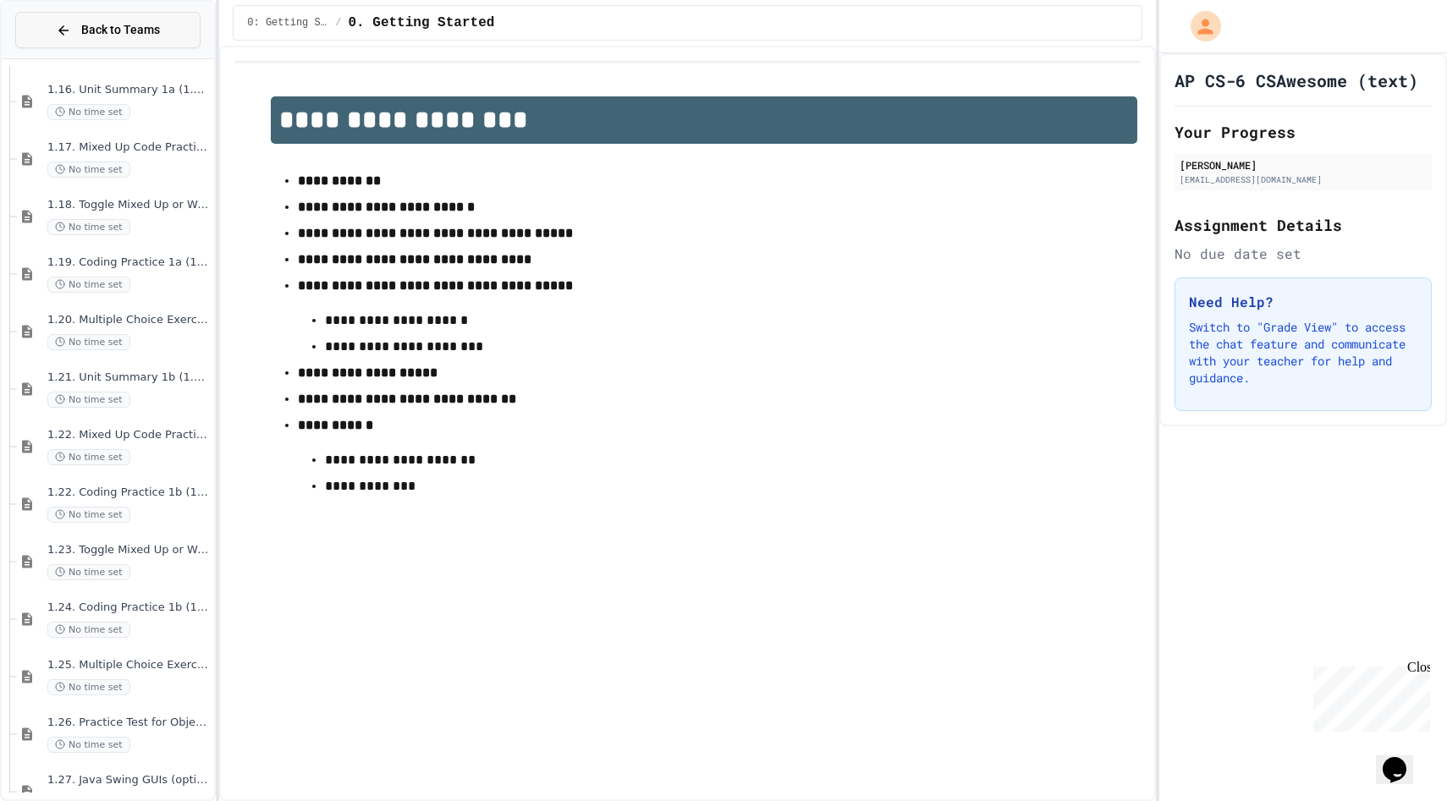
click at [52, 28] on button "Back to Teams" at bounding box center [107, 30] width 185 height 36
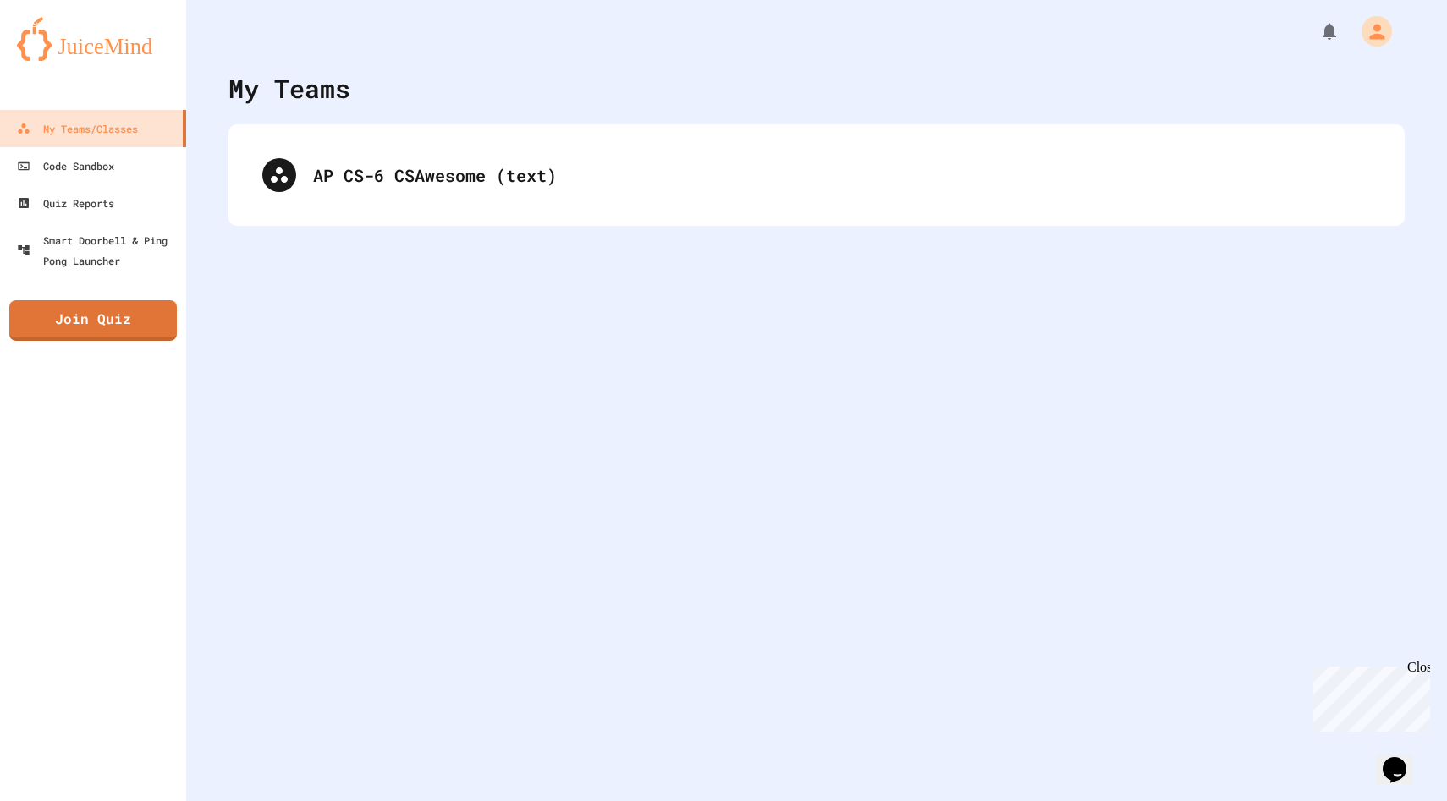
click at [894, 509] on div "My Teams AP CS-6 CSAwesome (text)" at bounding box center [816, 400] width 1261 height 801
